Goal: Information Seeking & Learning: Learn about a topic

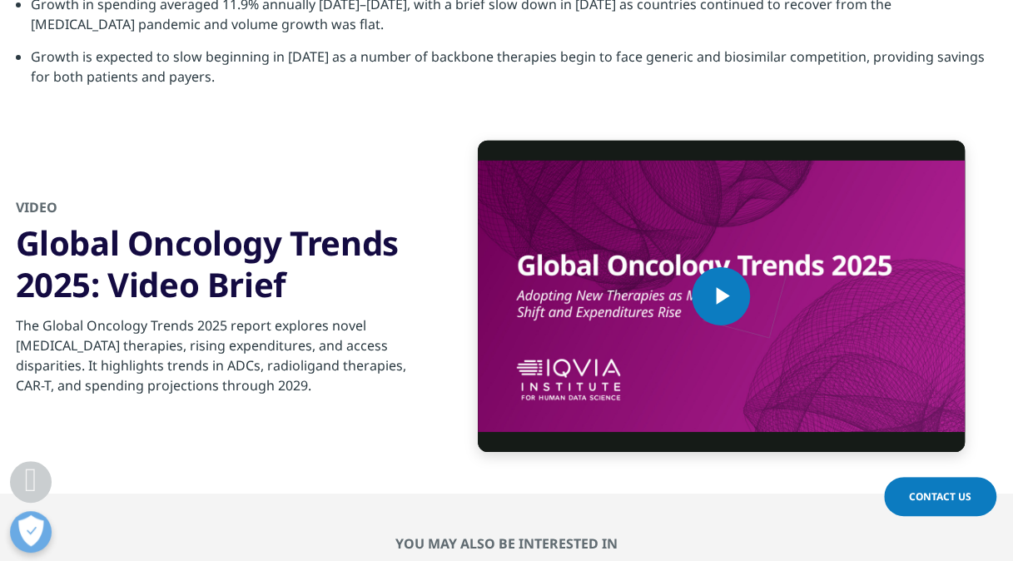
scroll to position [5579, 0]
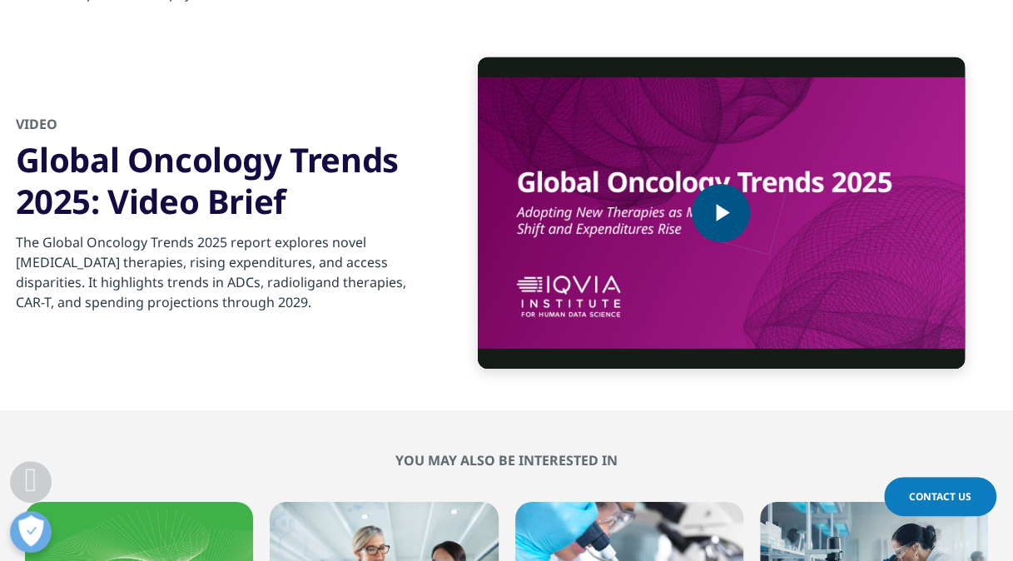
click at [721, 213] on span "Video Player" at bounding box center [721, 213] width 0 height 0
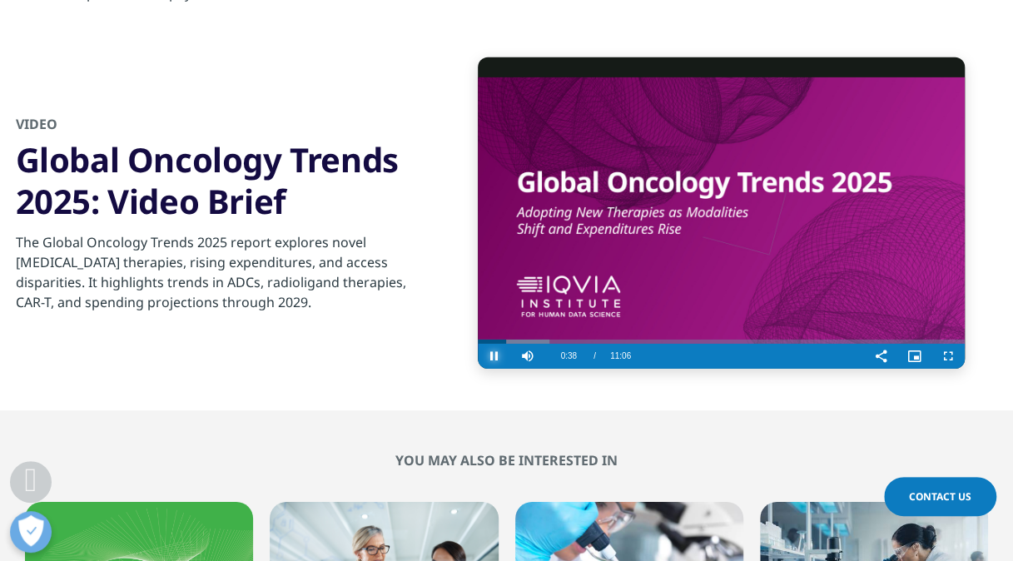
click at [491, 356] on span "Video Player" at bounding box center [494, 356] width 33 height 0
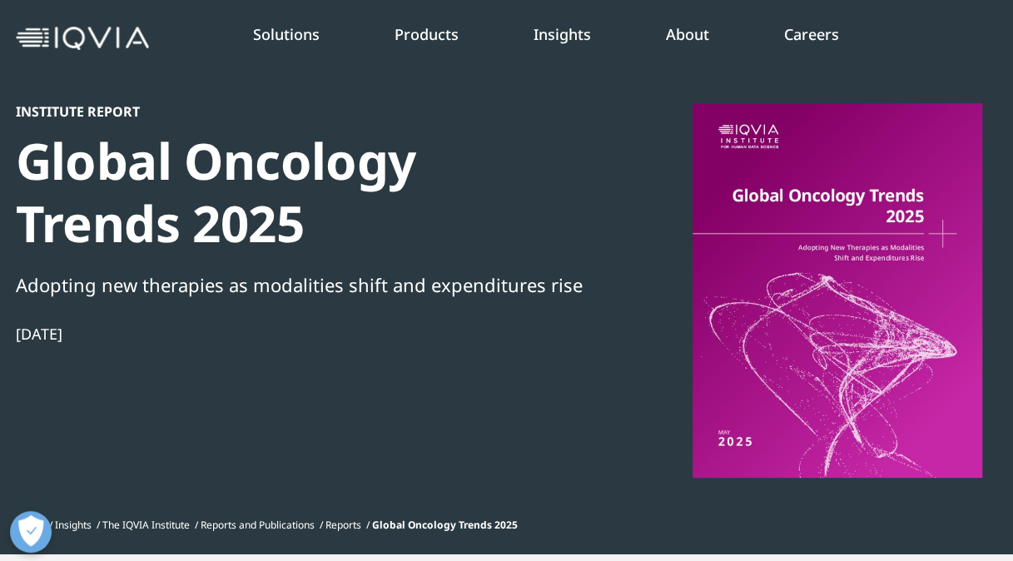
scroll to position [0, 0]
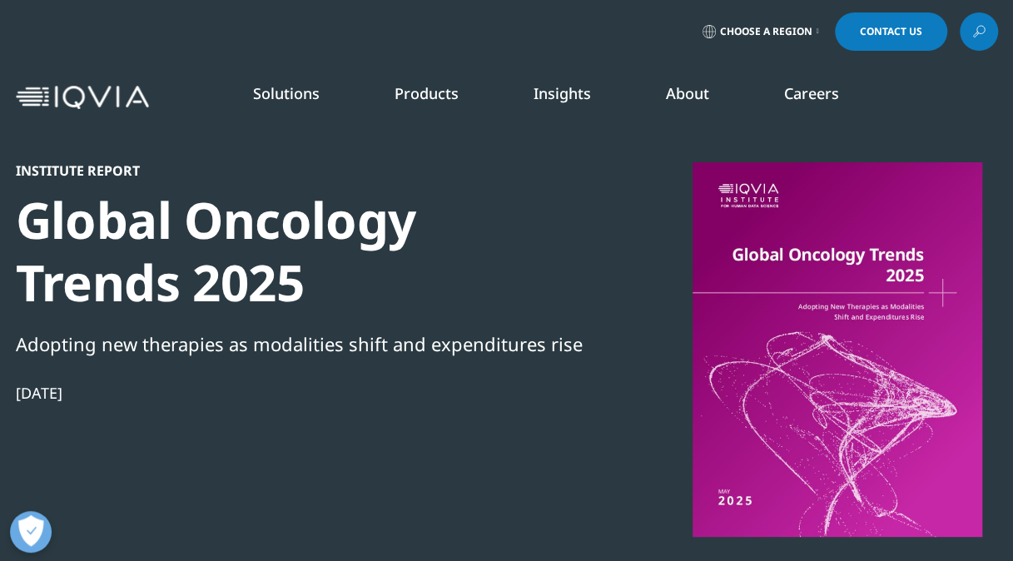
click at [748, 468] on div at bounding box center [837, 349] width 321 height 375
click at [843, 303] on div at bounding box center [837, 349] width 321 height 375
click at [818, 420] on div at bounding box center [837, 349] width 321 height 375
drag, startPoint x: 818, startPoint y: 420, endPoint x: 813, endPoint y: 428, distance: 9.7
click at [813, 428] on div at bounding box center [837, 349] width 321 height 375
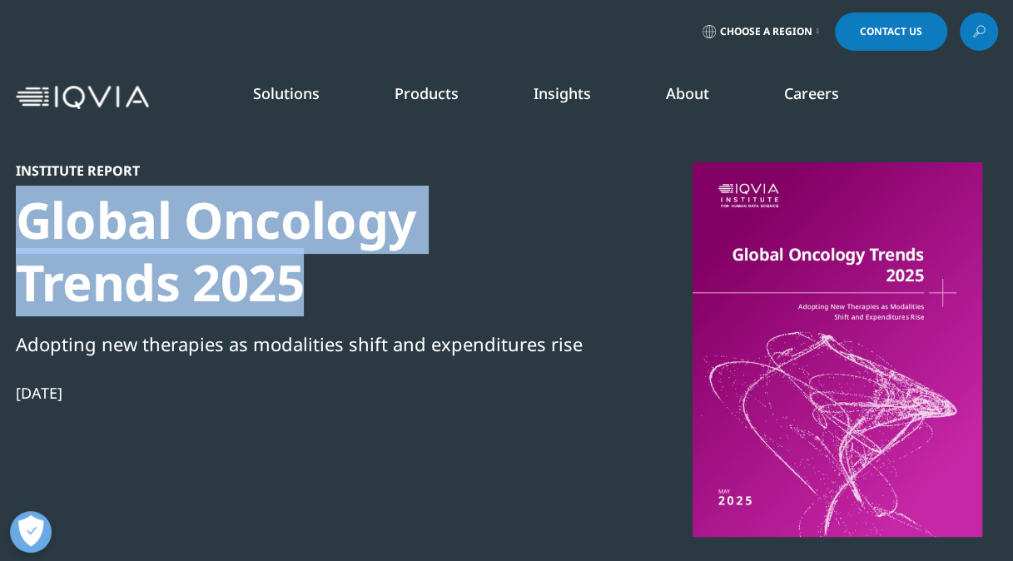
drag, startPoint x: 20, startPoint y: 217, endPoint x: 311, endPoint y: 298, distance: 302.7
click at [311, 298] on div "Global Oncology Trends 2025" at bounding box center [301, 251] width 571 height 125
copy div "Global Oncology Trends 2025"
